Goal: Check status: Check status

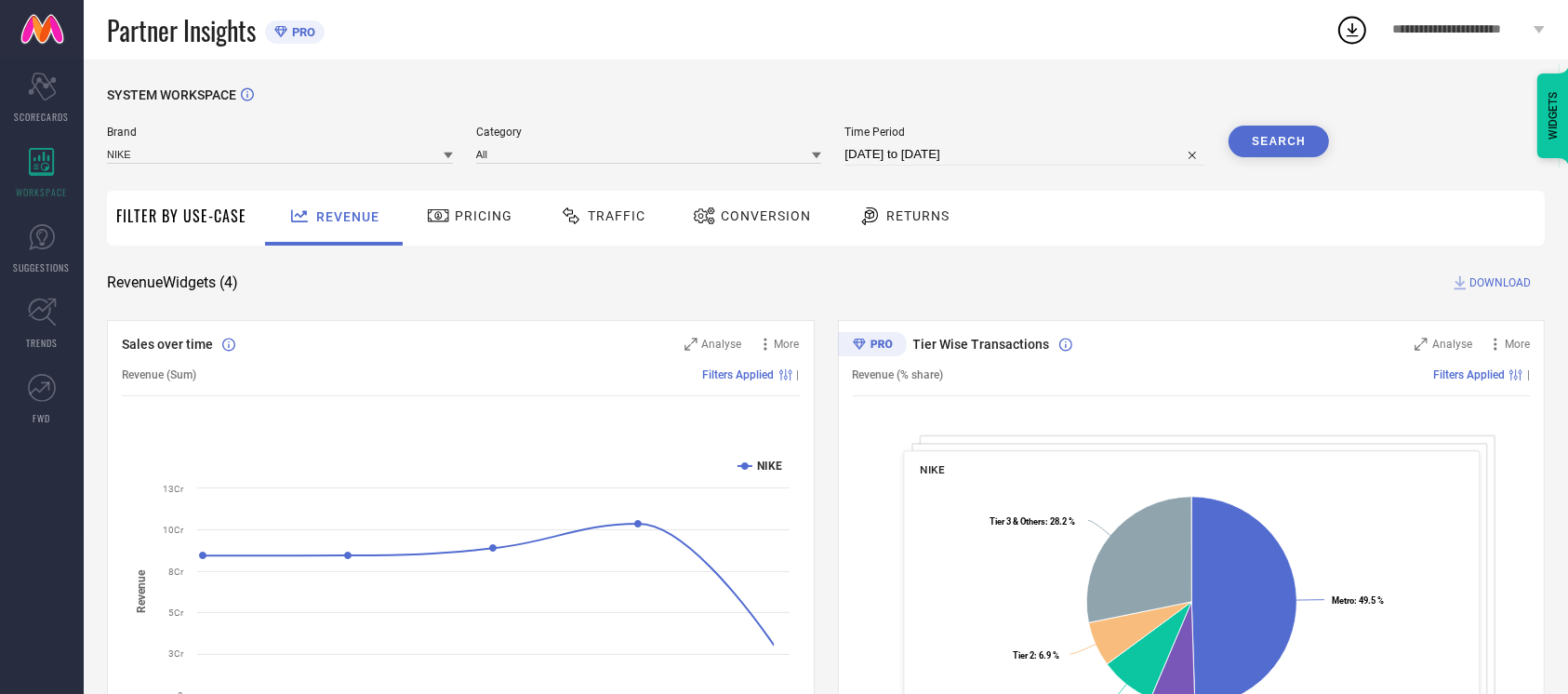
select select "7"
select select "2025"
select select "8"
select select "2025"
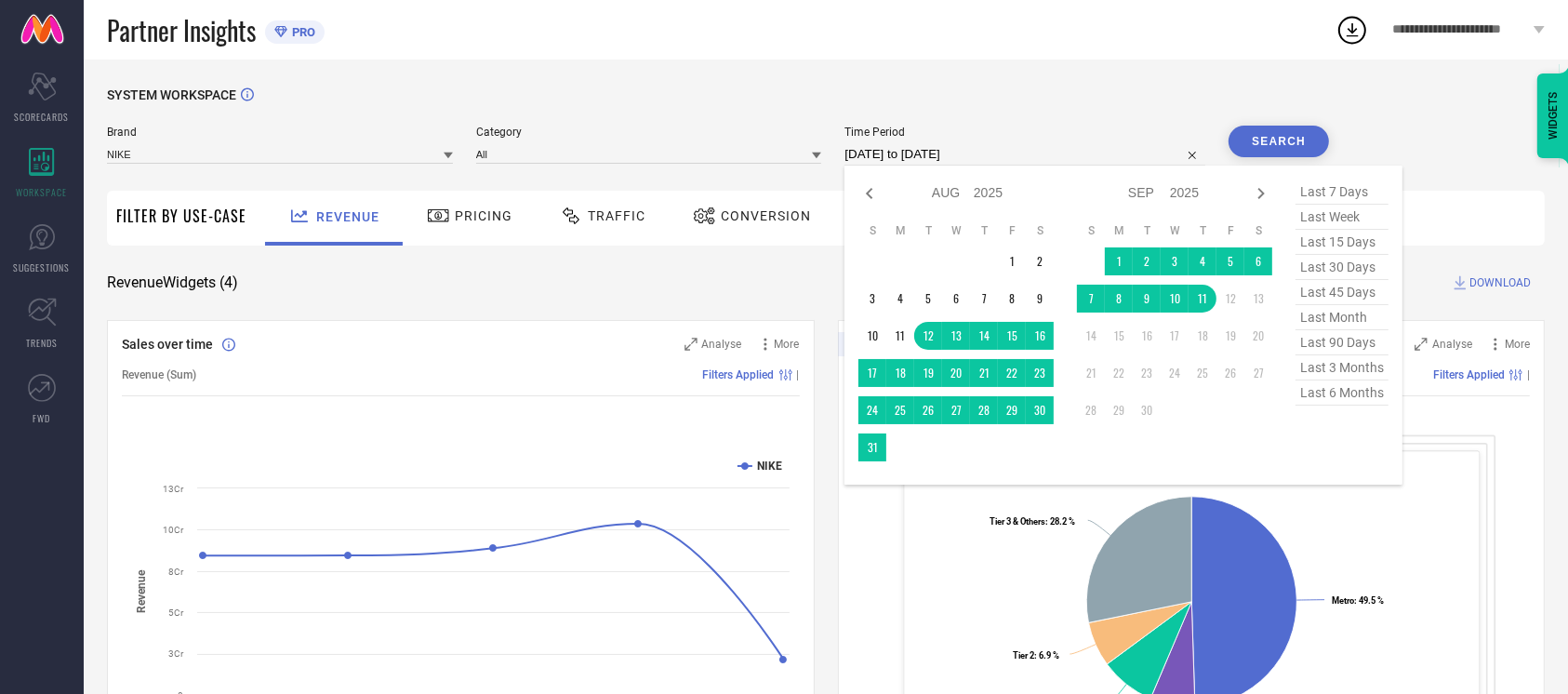
click at [1021, 160] on input "[DATE] to [DATE]" at bounding box center [1025, 154] width 361 height 22
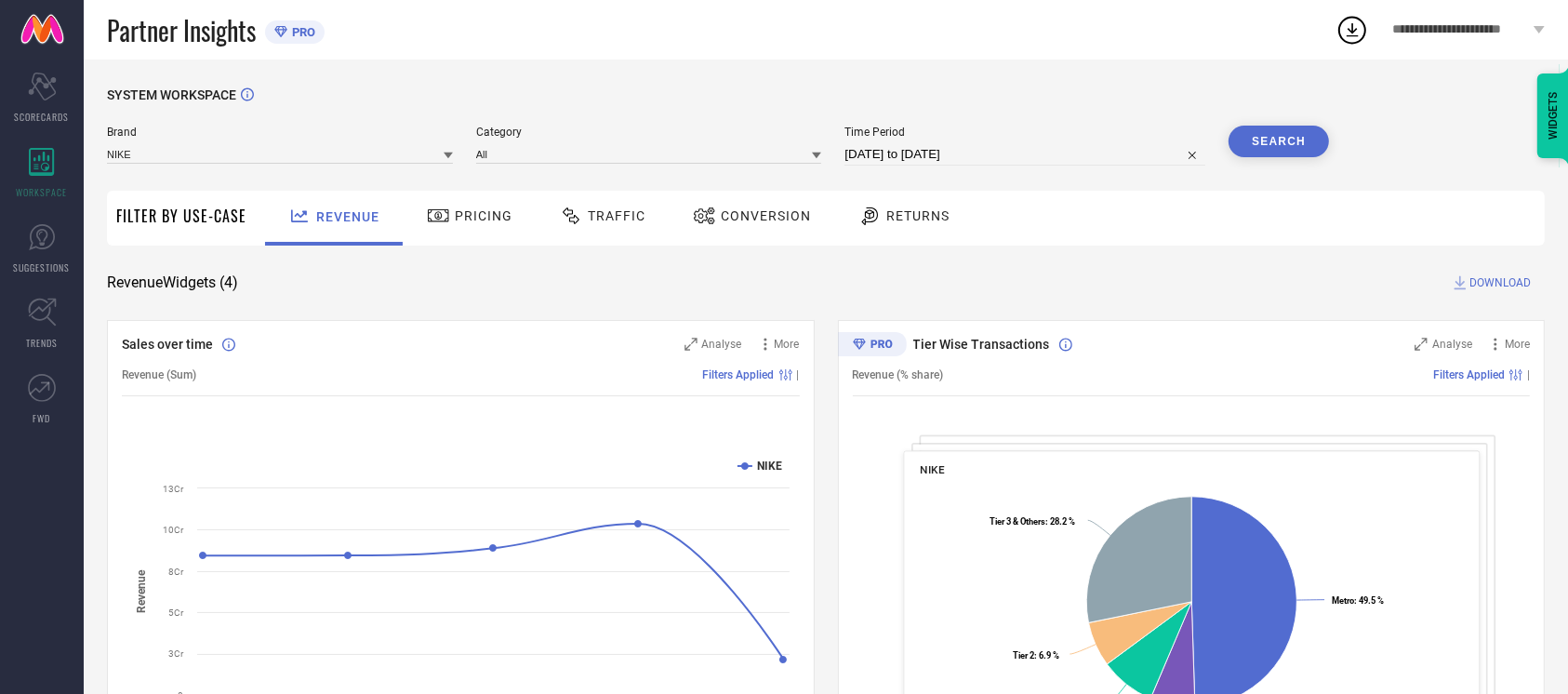
click at [742, 196] on div "Conversion" at bounding box center [752, 217] width 164 height 55
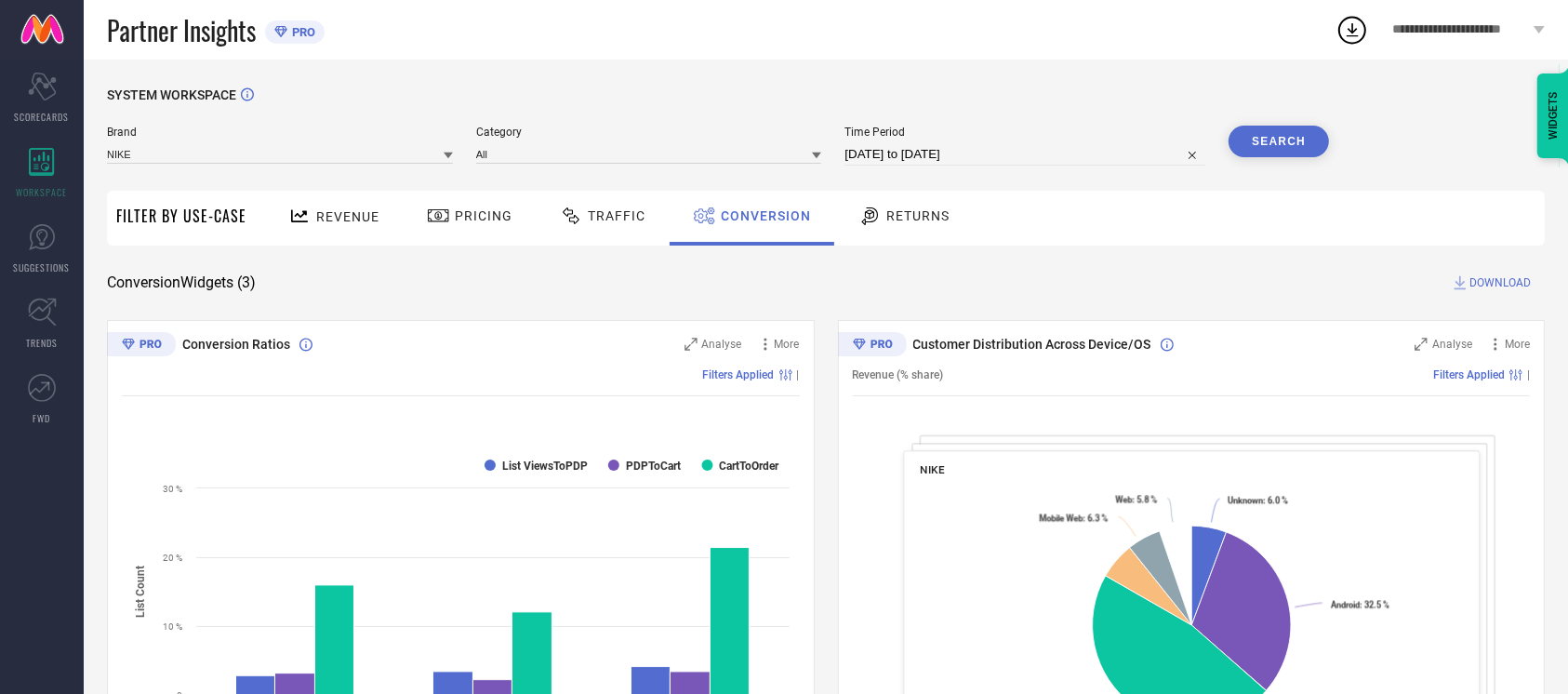
select select "7"
select select "2025"
select select "8"
select select "2025"
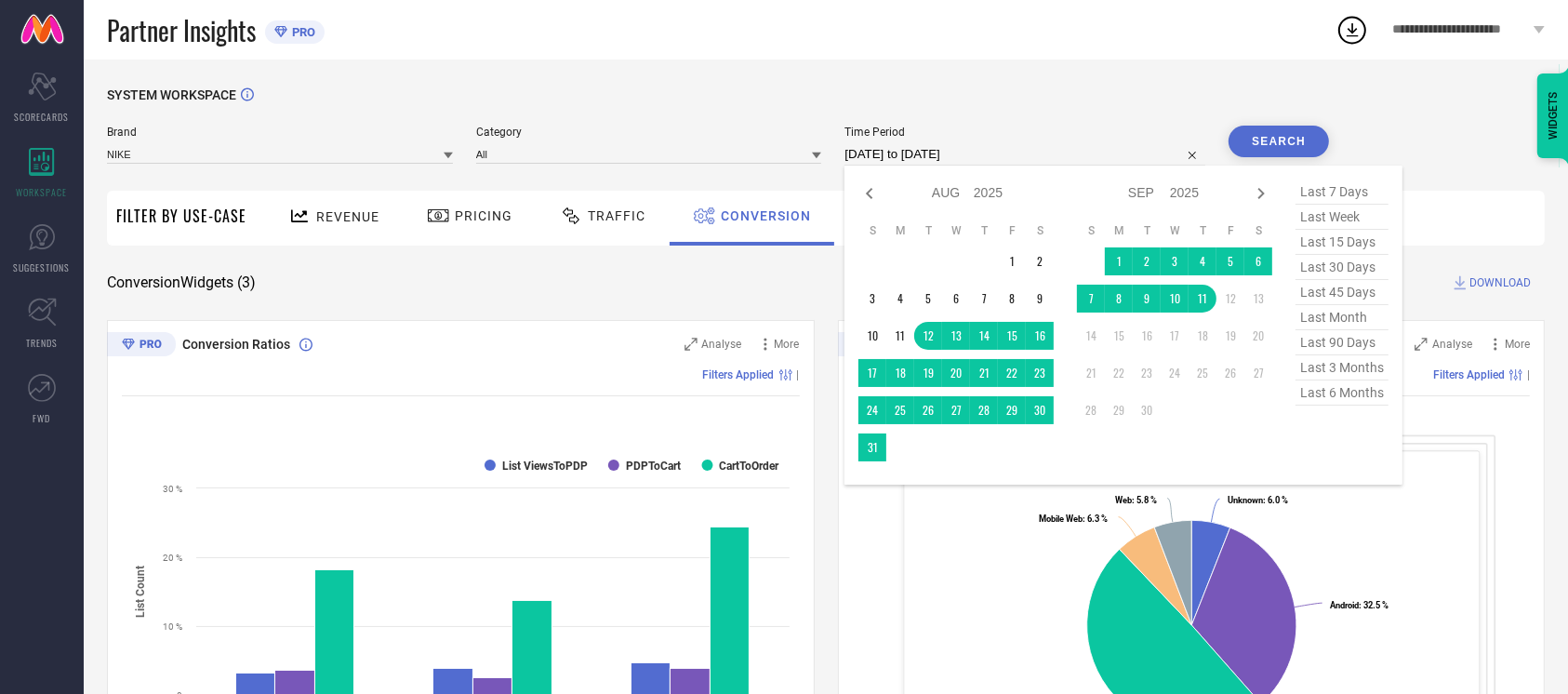
click at [960, 156] on input "[DATE] to [DATE]" at bounding box center [1025, 154] width 361 height 22
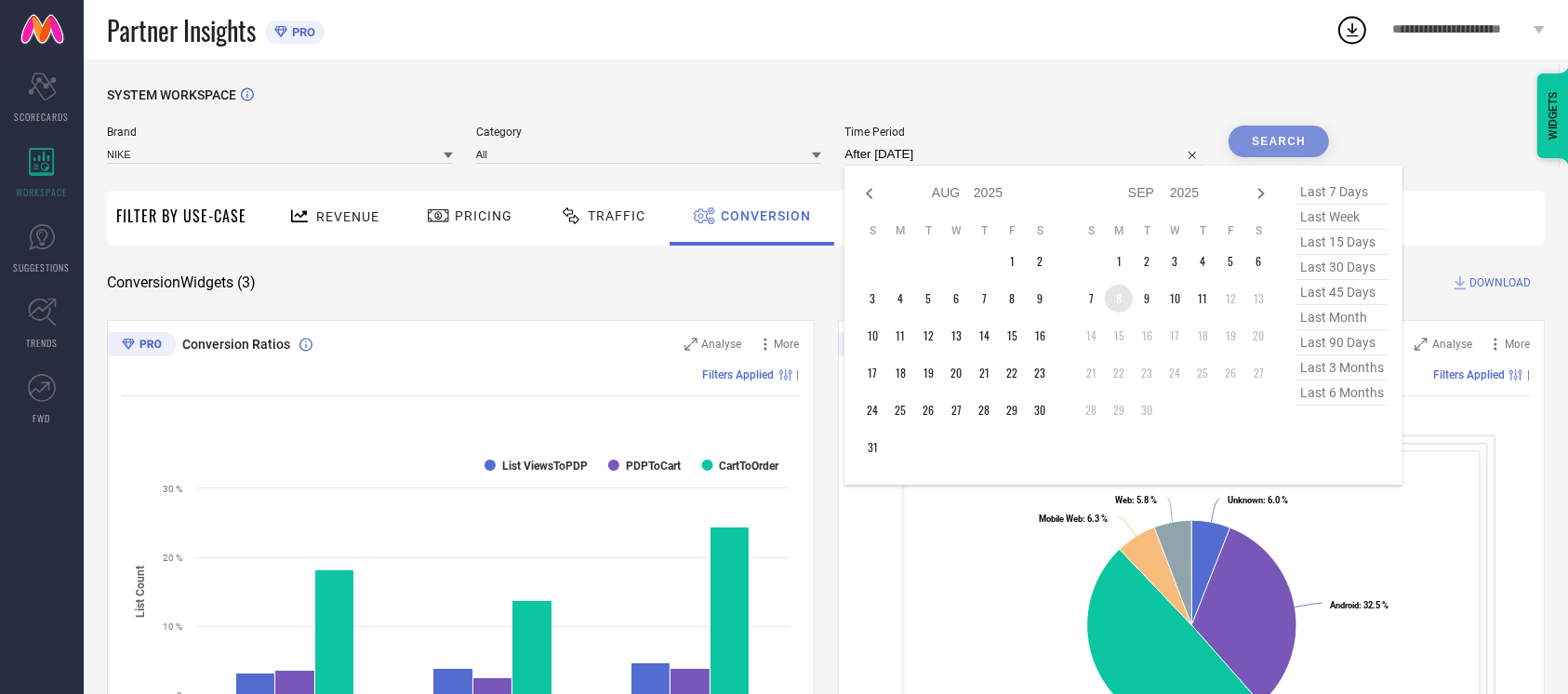
click at [1109, 295] on td "8" at bounding box center [1119, 299] width 28 height 28
type input "[DATE] to [DATE]"
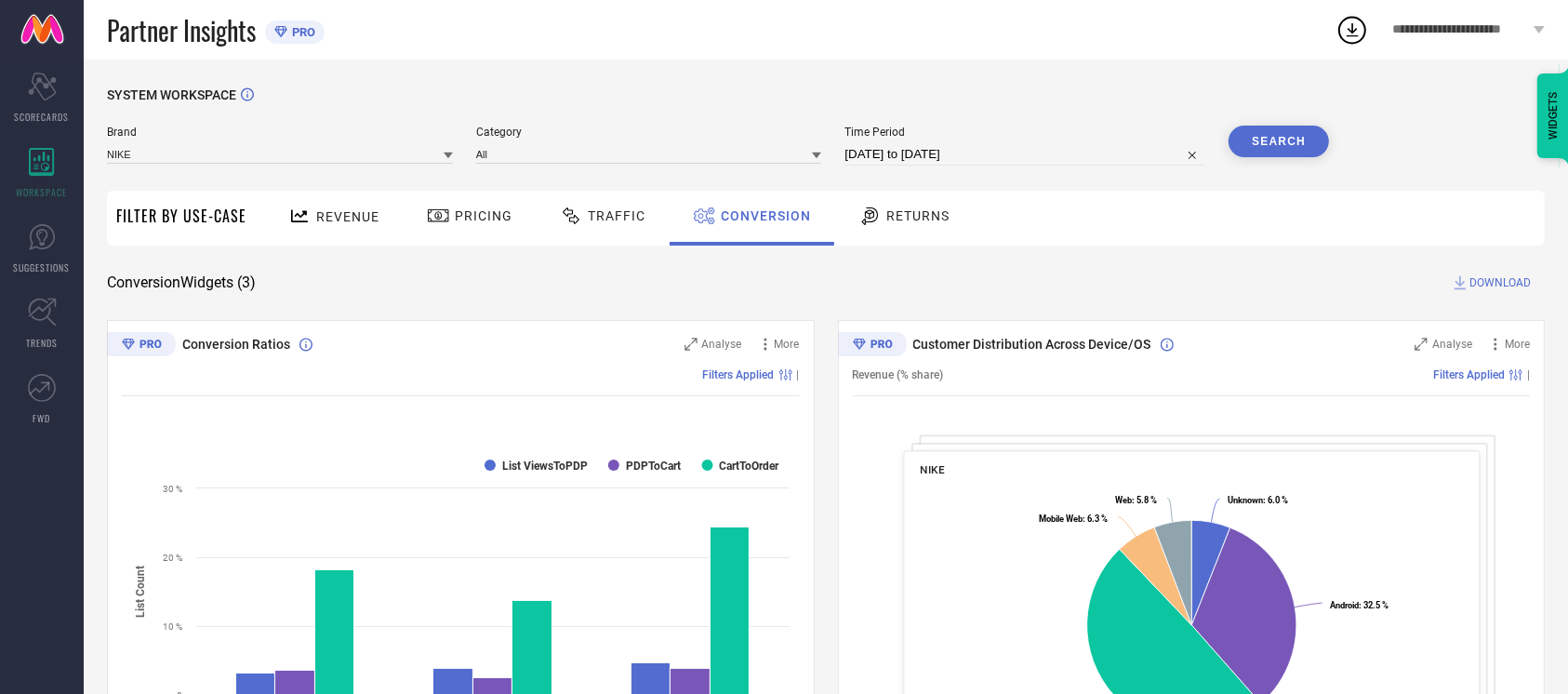
click at [1255, 151] on button "Search" at bounding box center [1279, 141] width 100 height 32
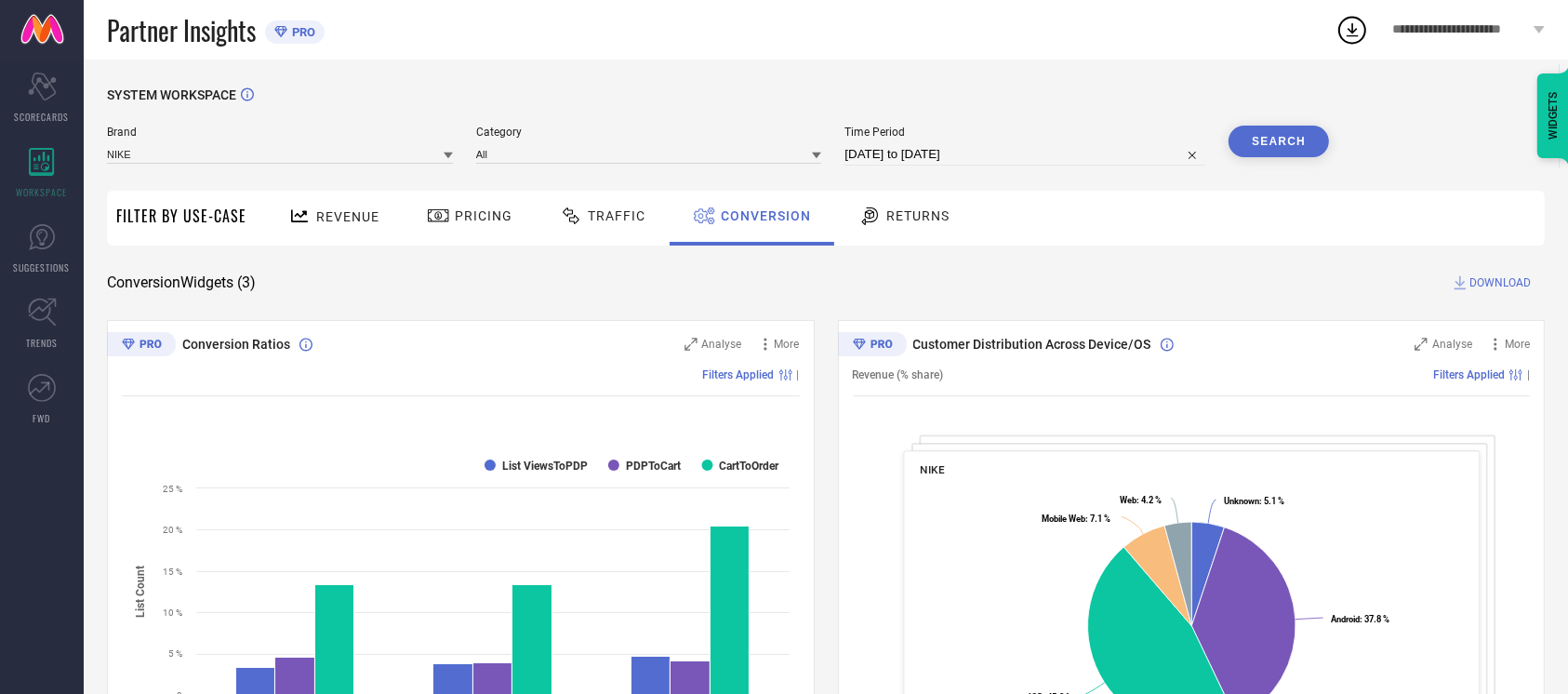
select select "8"
select select "2025"
select select "9"
select select "2025"
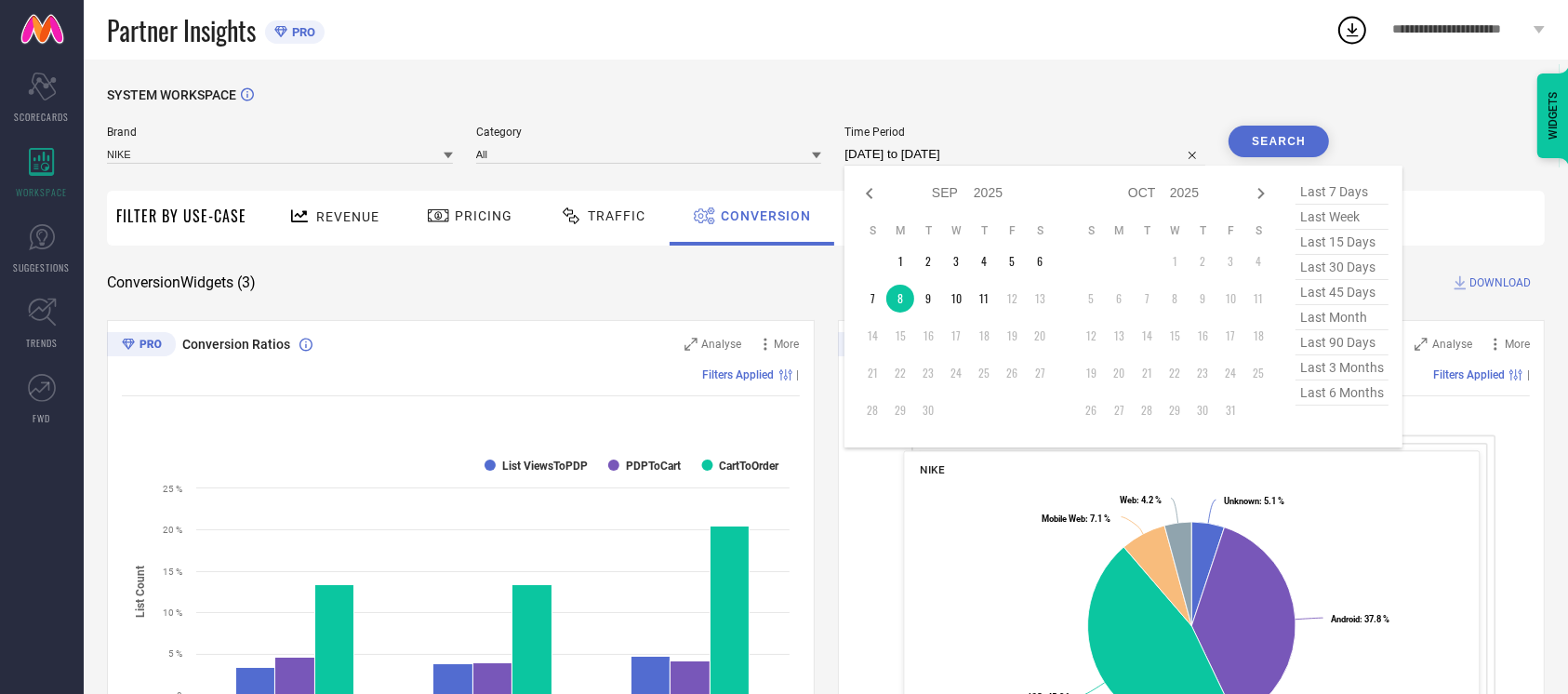
click at [1038, 155] on input "[DATE] to [DATE]" at bounding box center [1025, 154] width 361 height 22
click at [923, 298] on td "9" at bounding box center [928, 299] width 28 height 28
type input "[DATE] to [DATE]"
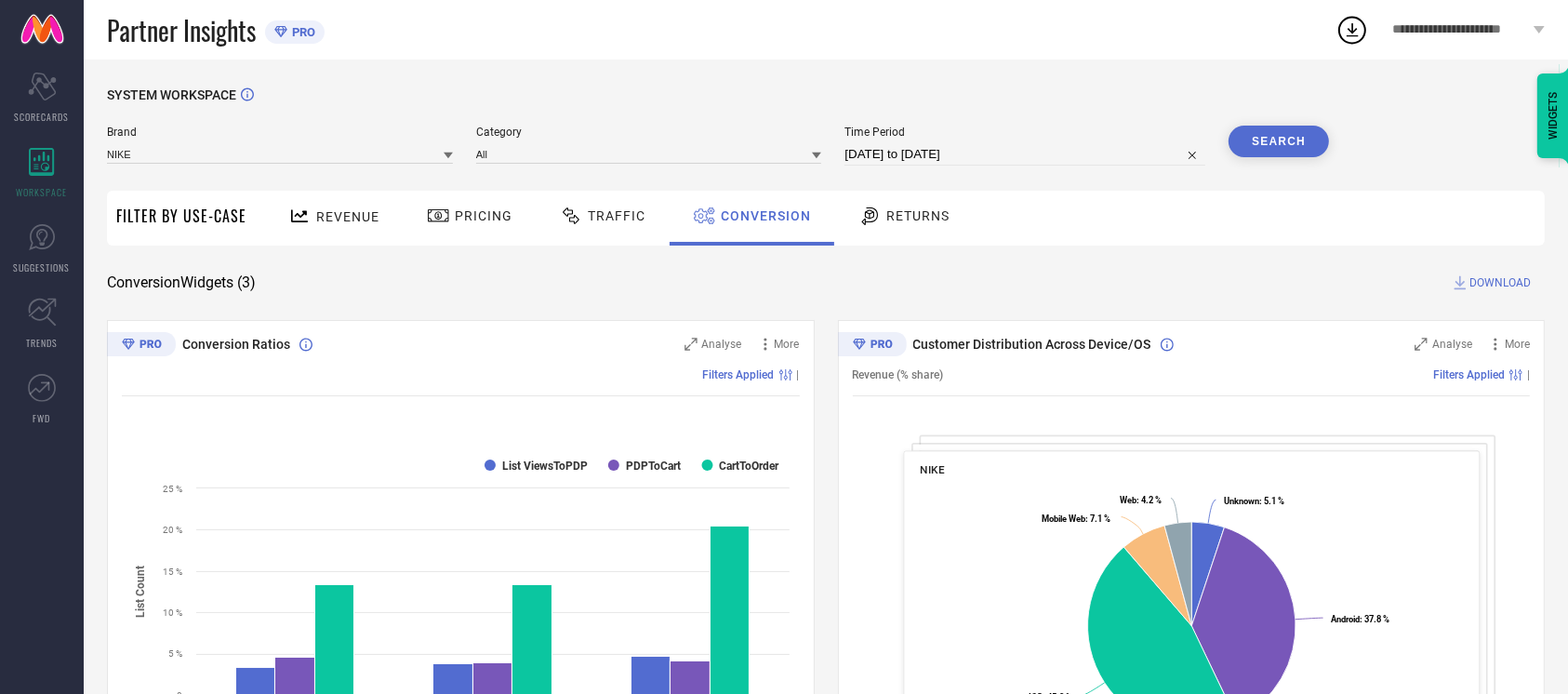
click at [1292, 137] on button "Search" at bounding box center [1279, 141] width 100 height 32
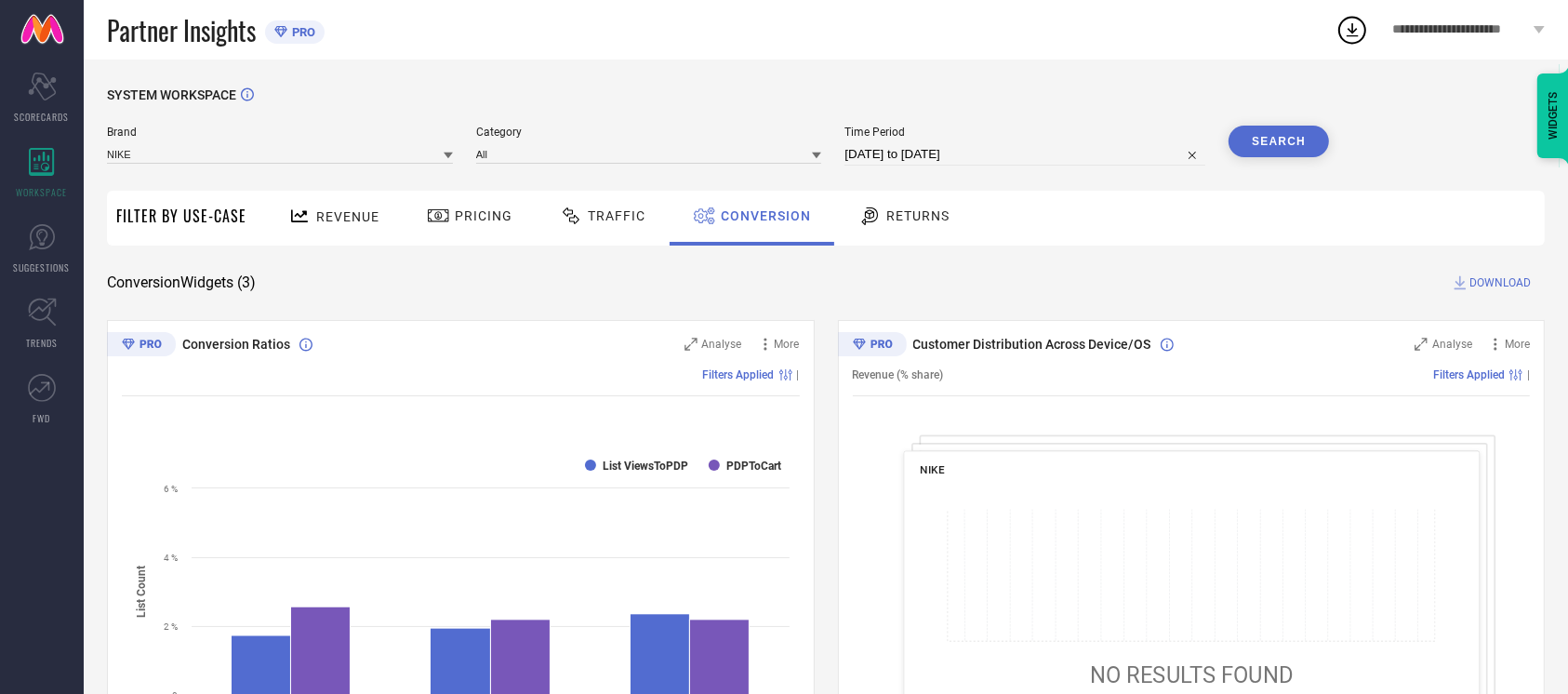
select select "8"
select select "2025"
select select "9"
select select "2025"
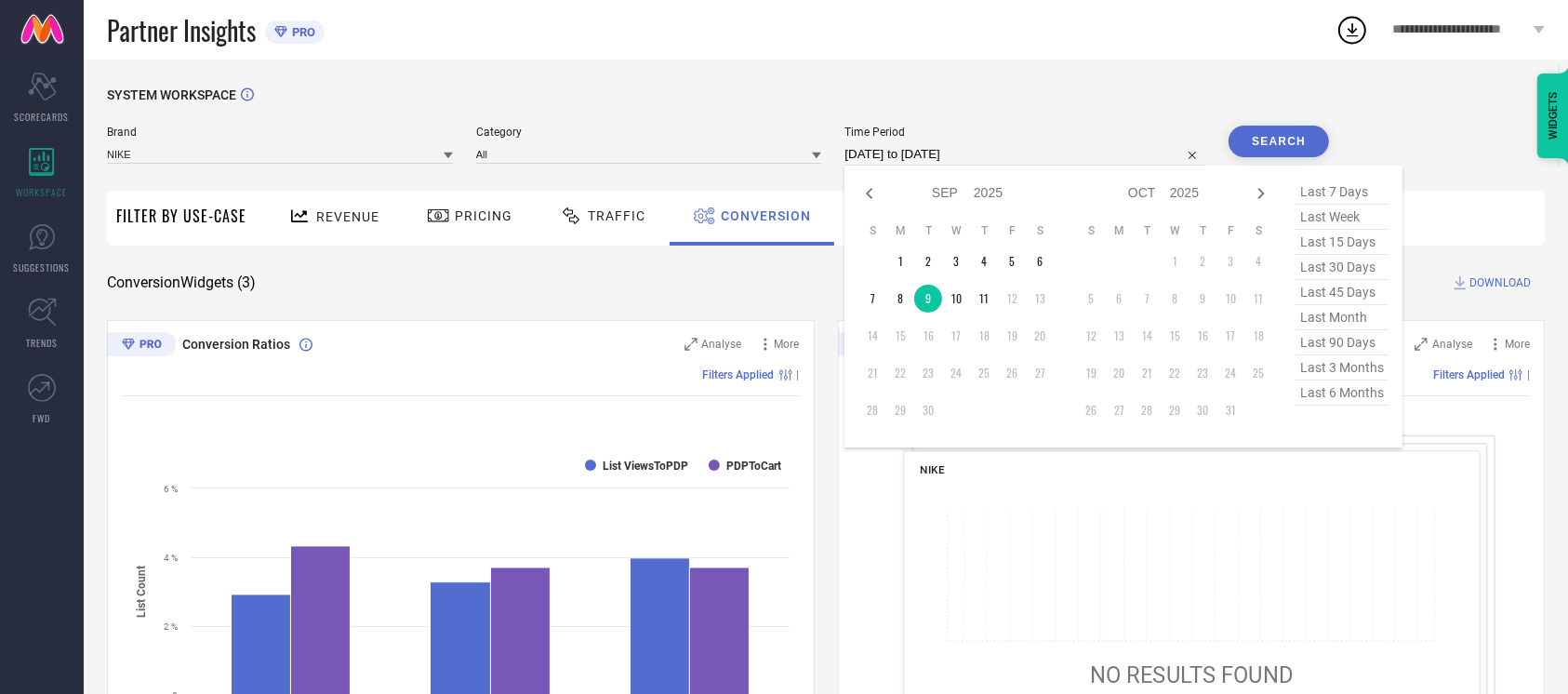
click at [1029, 153] on input "[DATE] to [DATE]" at bounding box center [1025, 154] width 361 height 22
click at [956, 298] on td "10" at bounding box center [955, 299] width 28 height 28
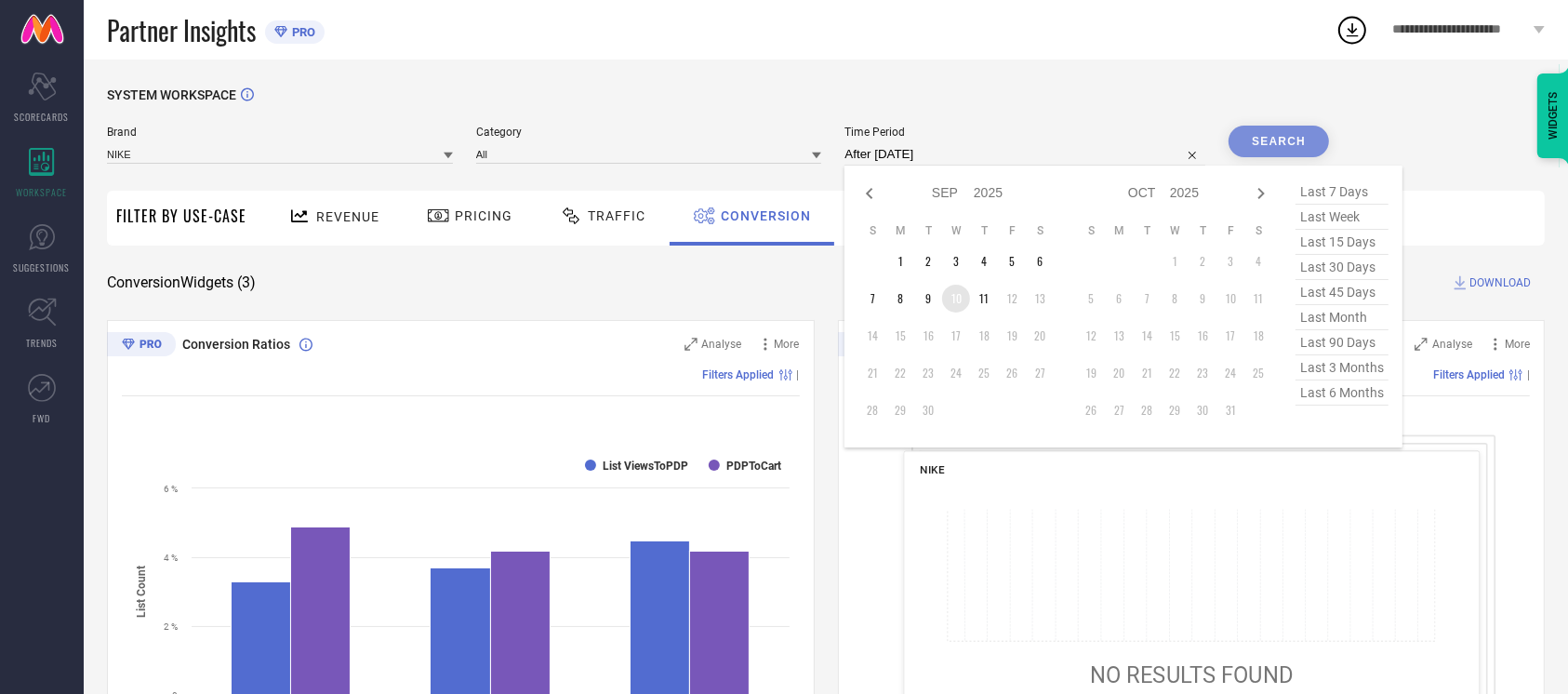
type input "[DATE] to [DATE]"
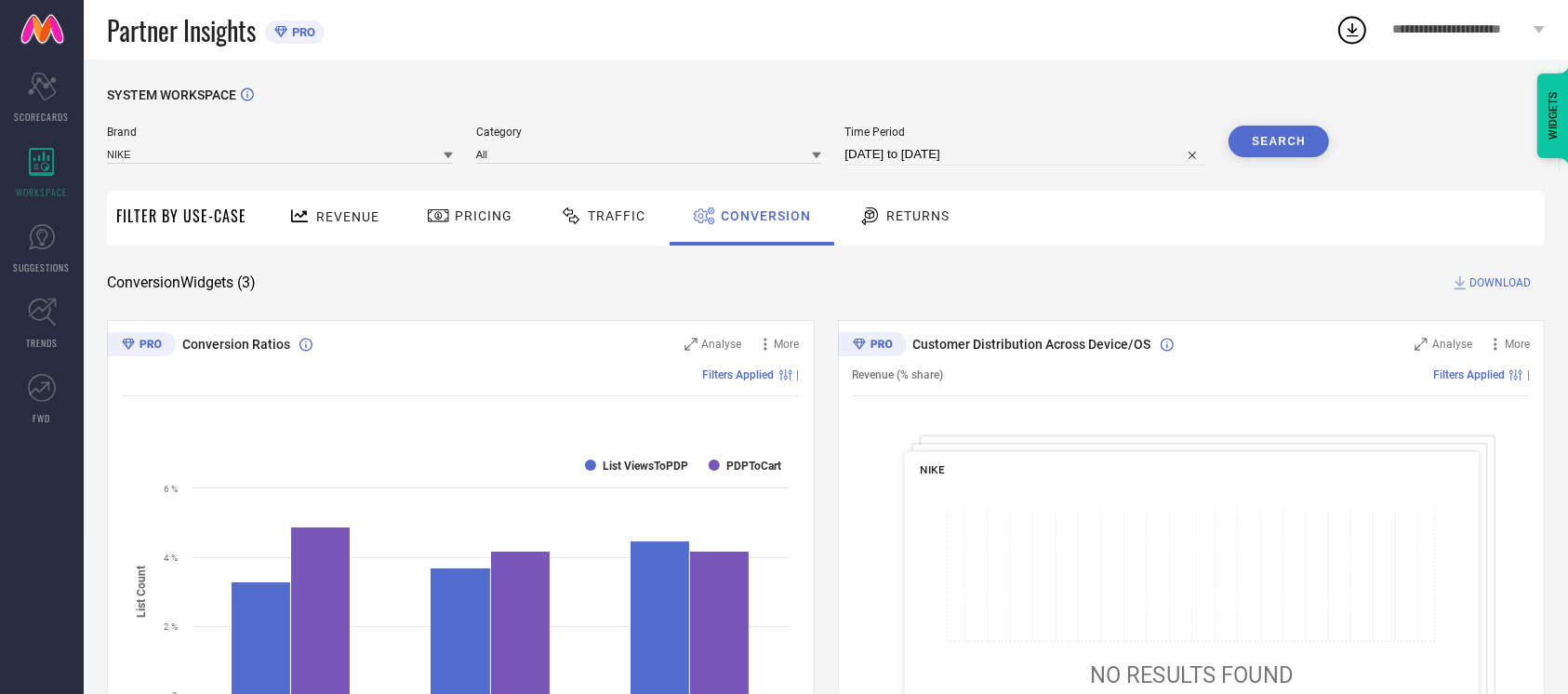
click at [1288, 145] on button "Search" at bounding box center [1279, 141] width 100 height 32
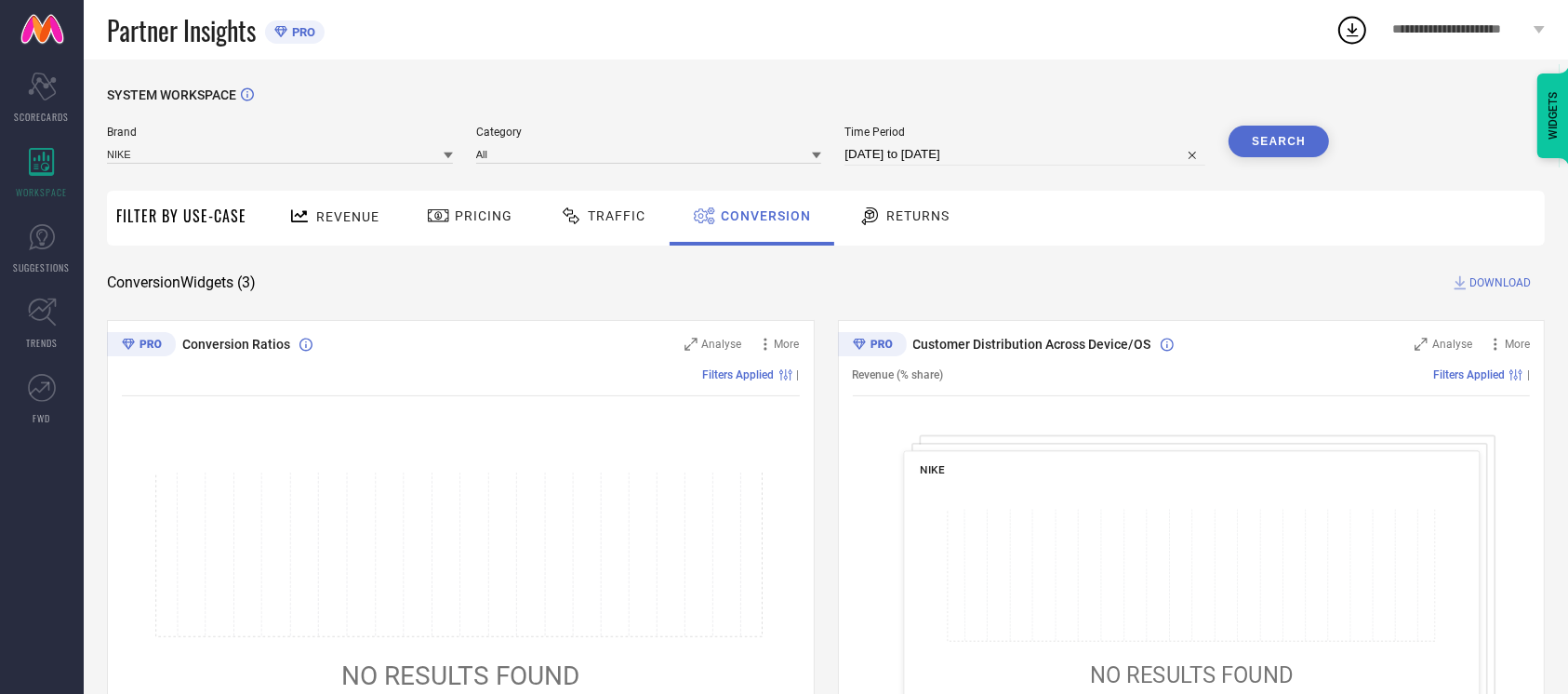
select select "8"
select select "2025"
select select "9"
select select "2025"
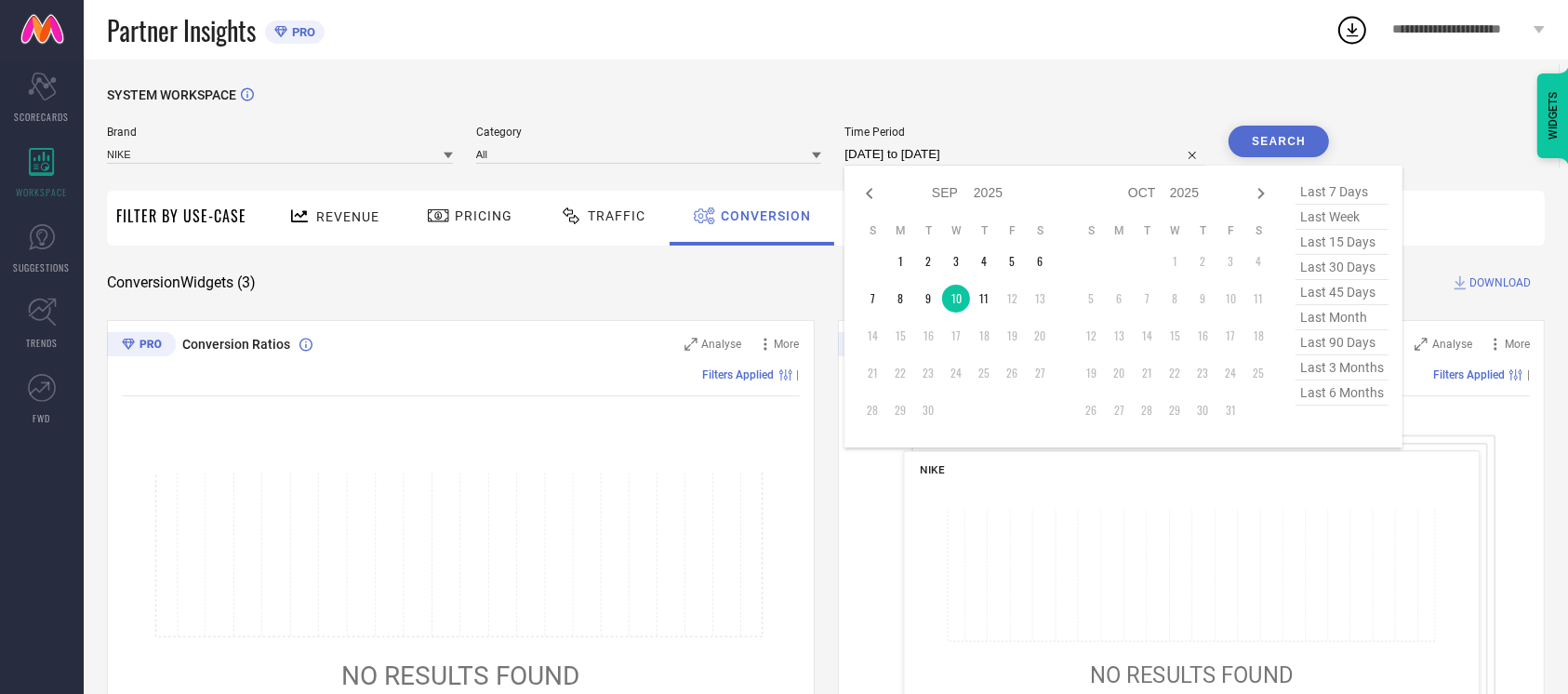
click at [1030, 145] on input "[DATE] to [DATE]" at bounding box center [1025, 154] width 361 height 22
click at [981, 296] on td "11" at bounding box center [984, 299] width 28 height 28
type input "[DATE] to [DATE]"
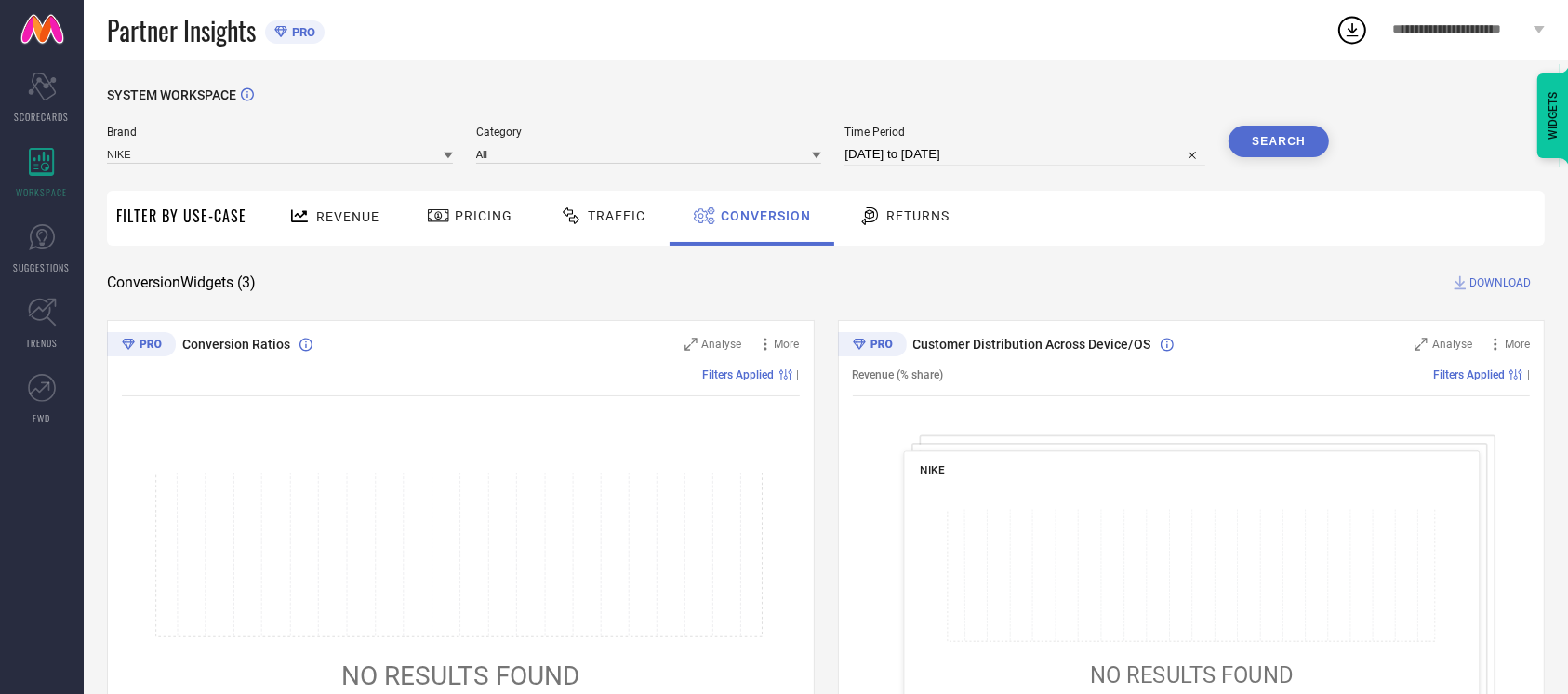
click at [1267, 153] on button "Search" at bounding box center [1279, 141] width 100 height 32
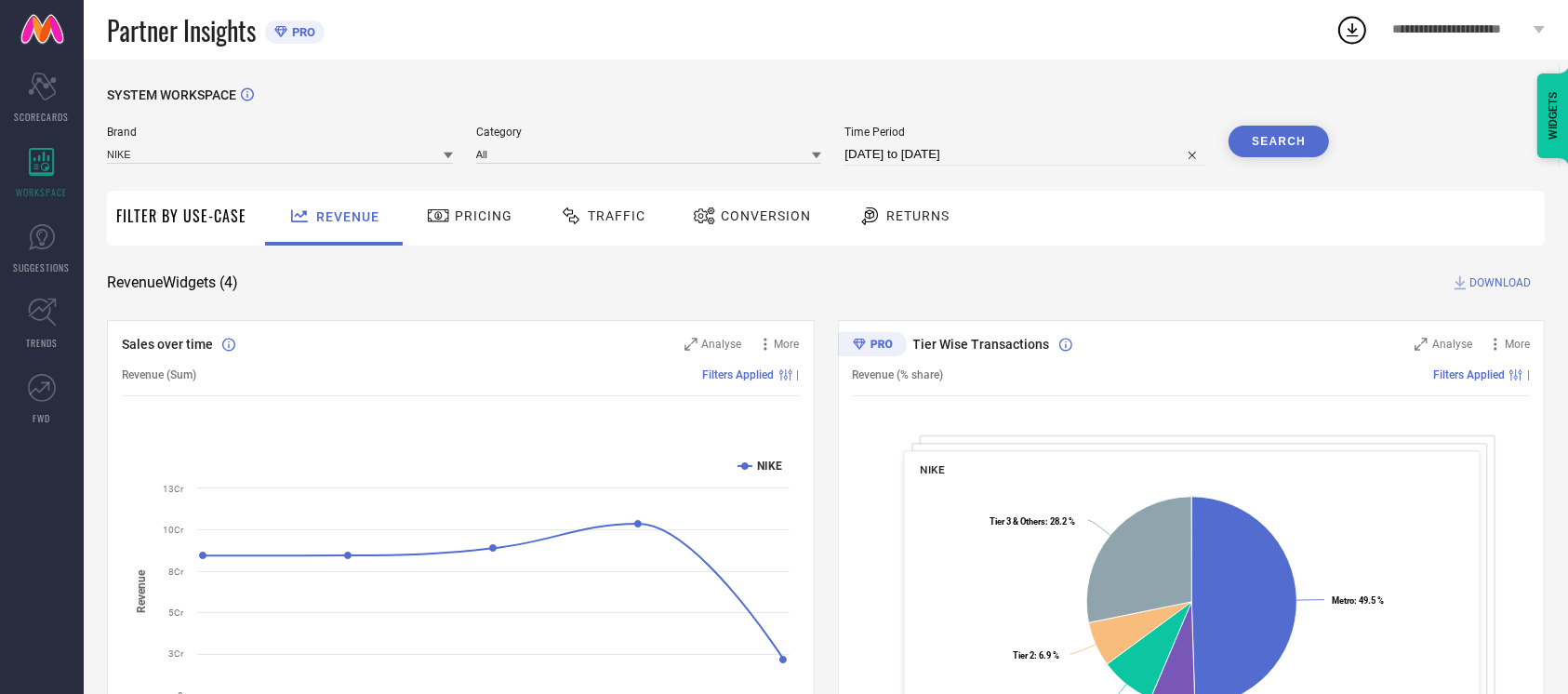
click at [773, 219] on span "Conversion" at bounding box center [765, 216] width 90 height 14
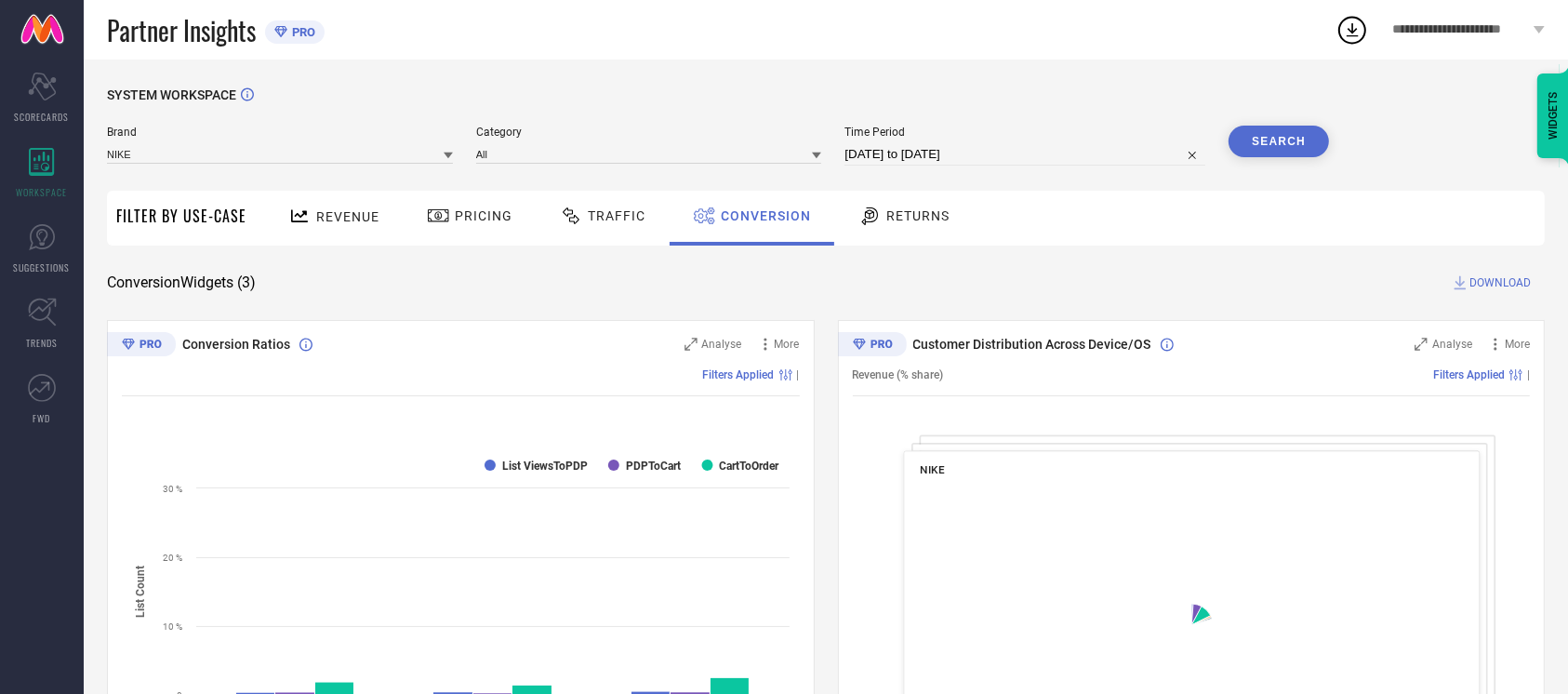
click at [991, 151] on input "[DATE] to [DATE]" at bounding box center [1025, 154] width 361 height 22
select select "7"
select select "2025"
select select "8"
select select "2025"
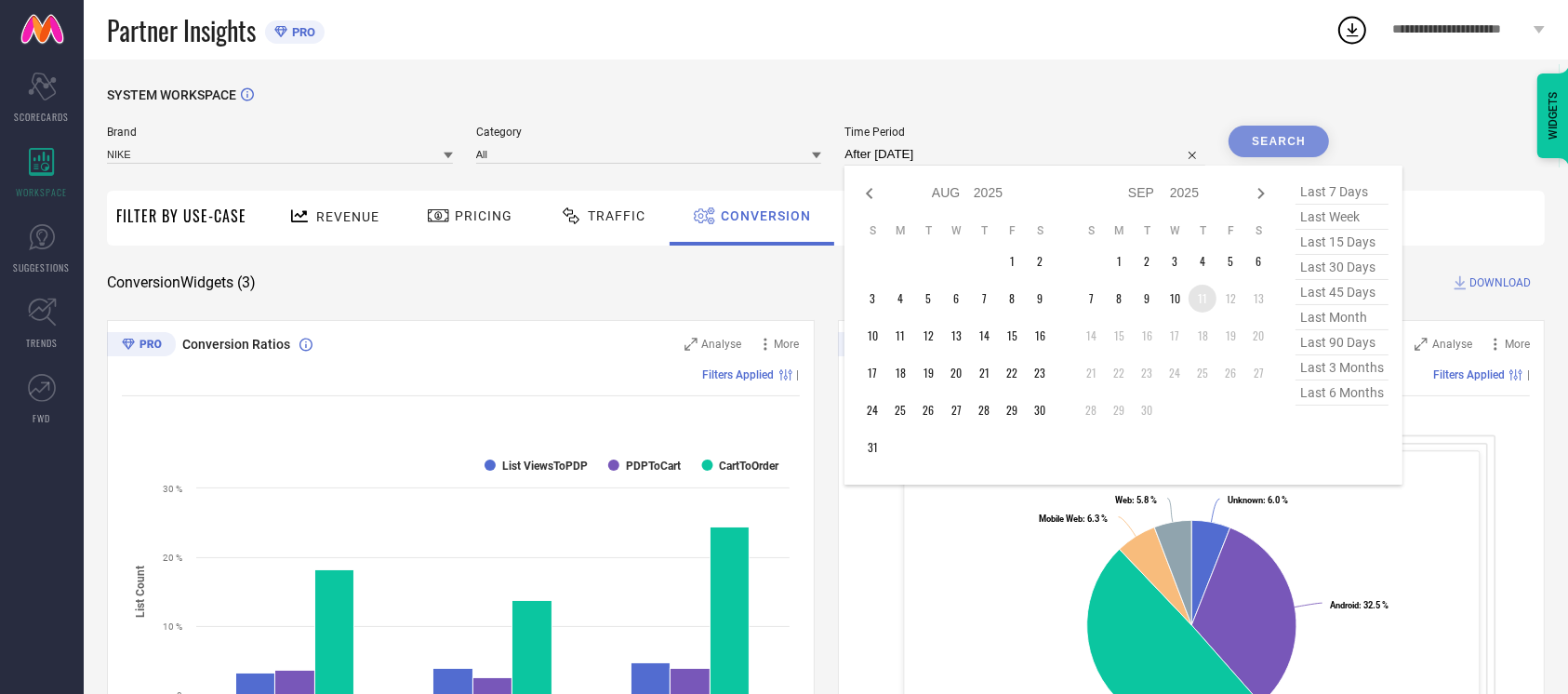
click at [1196, 299] on td "11" at bounding box center [1203, 299] width 28 height 28
type input "[DATE] to [DATE]"
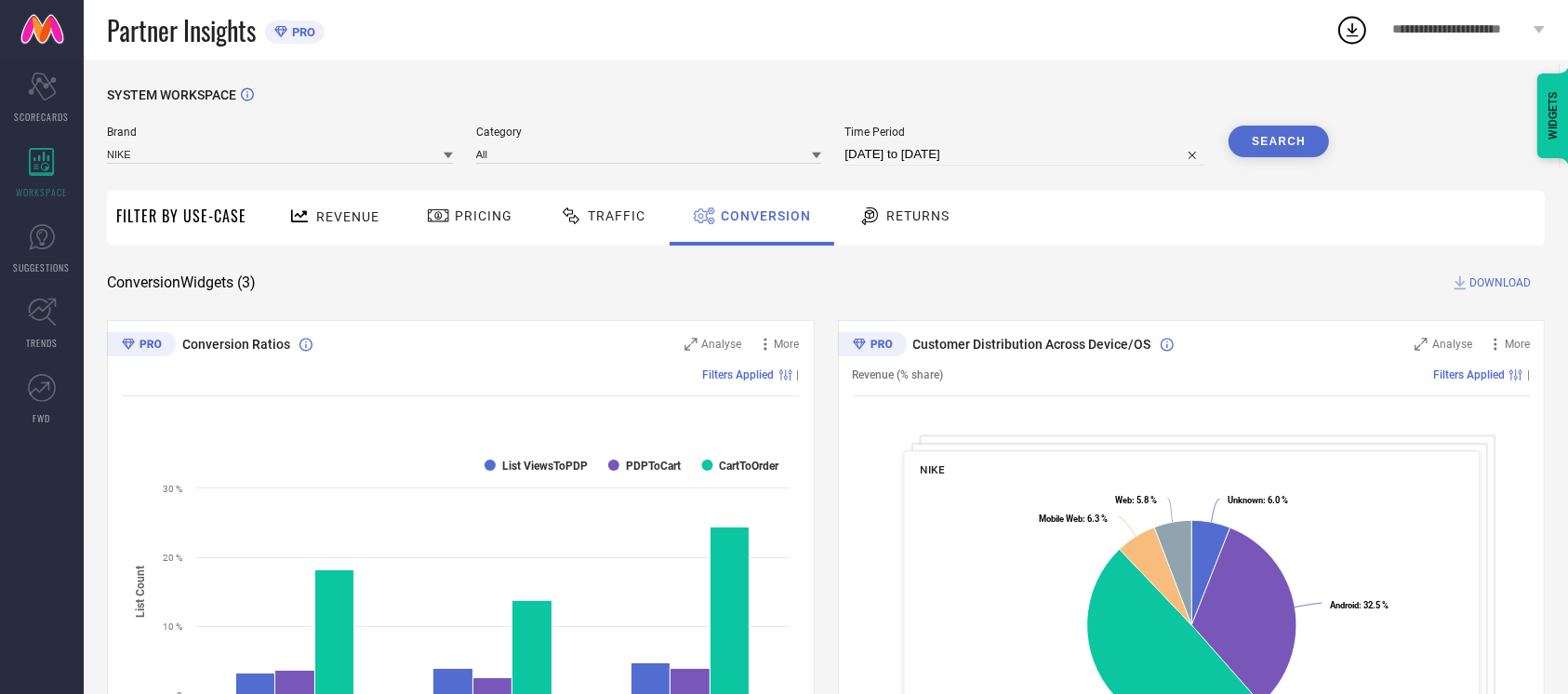
click at [1280, 135] on button "Search" at bounding box center [1279, 141] width 100 height 32
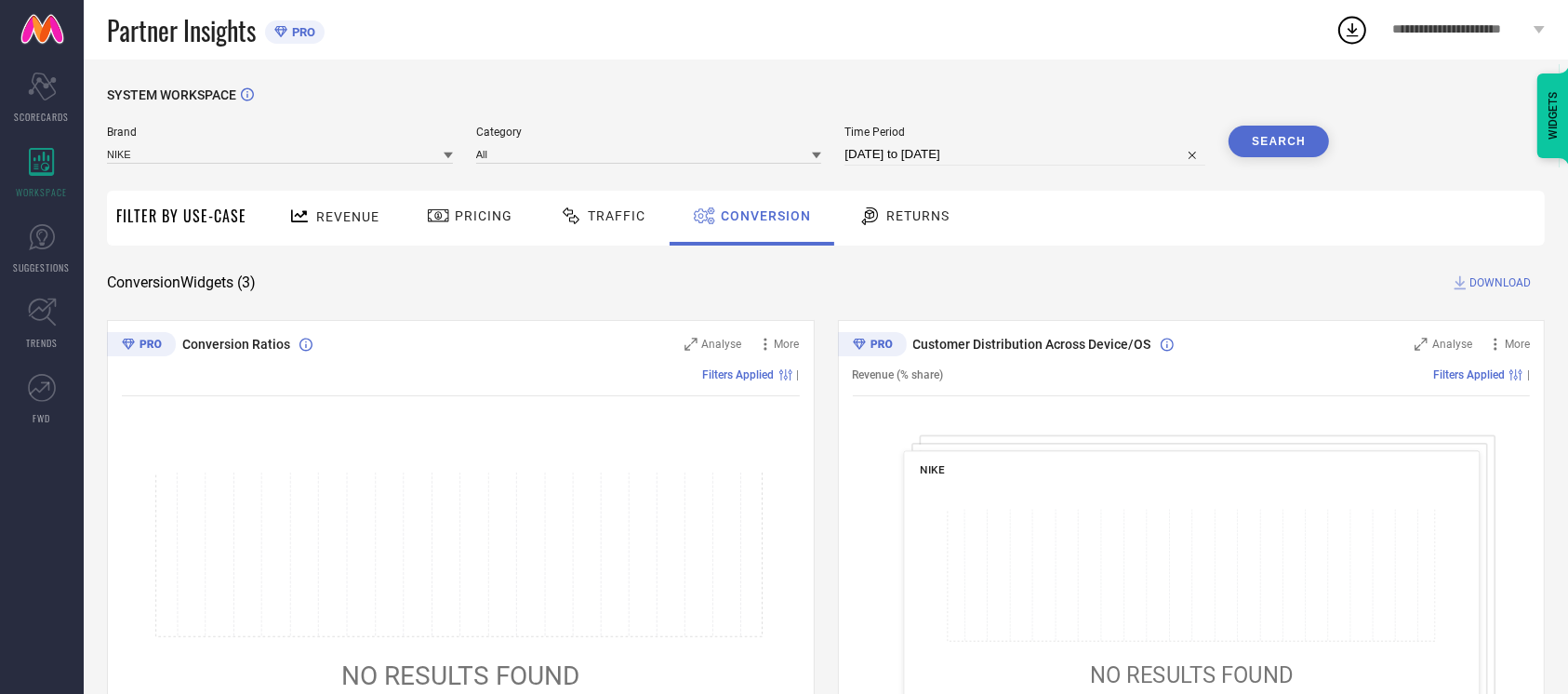
click at [1168, 102] on div "SYSTEM WORKSPACE" at bounding box center [826, 106] width 1439 height 38
